Goal: Find specific page/section: Find specific page/section

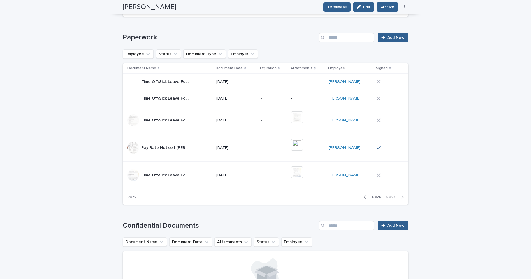
click at [524, 6] on div "**********" at bounding box center [265, 8] width 531 height 688
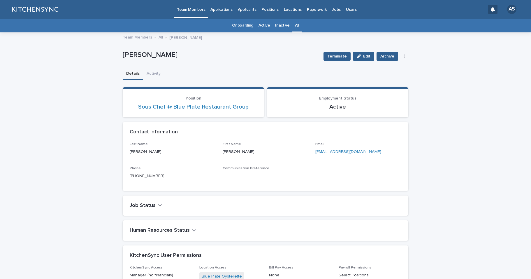
click at [297, 25] on div "All" at bounding box center [296, 26] width 9 height 14
click at [295, 27] on link "All" at bounding box center [297, 26] width 4 height 14
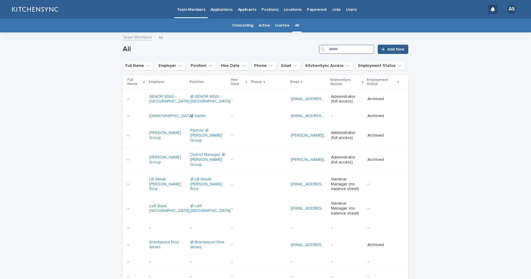
click at [331, 51] on input "Search" at bounding box center [346, 49] width 55 height 9
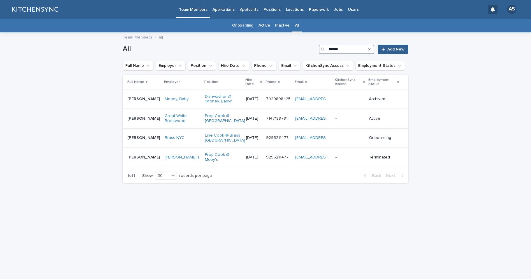
type input "******"
click at [141, 128] on td "[PERSON_NAME] [PERSON_NAME]" at bounding box center [143, 119] width 40 height 20
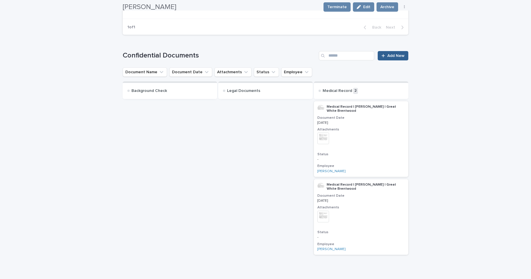
scroll to position [511, 0]
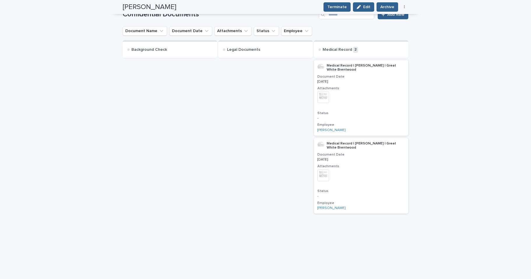
click at [321, 176] on img at bounding box center [323, 175] width 12 height 12
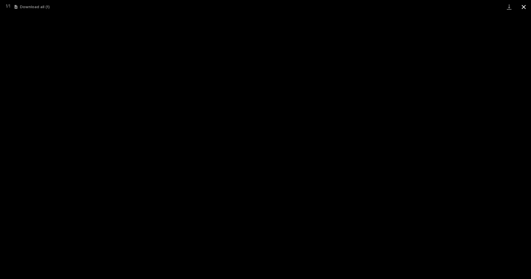
click at [526, 8] on button "Close gallery" at bounding box center [523, 7] width 15 height 14
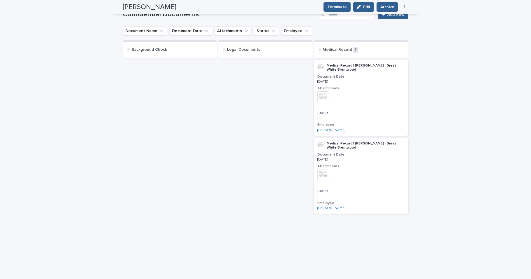
click at [138, 114] on div at bounding box center [170, 152] width 94 height 186
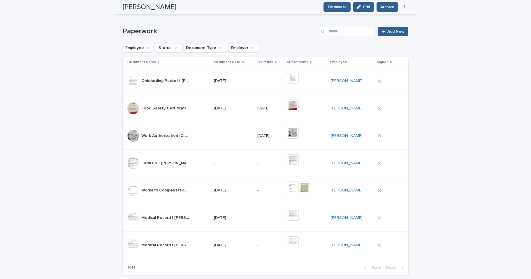
scroll to position [230, 0]
